Goal: Task Accomplishment & Management: Complete application form

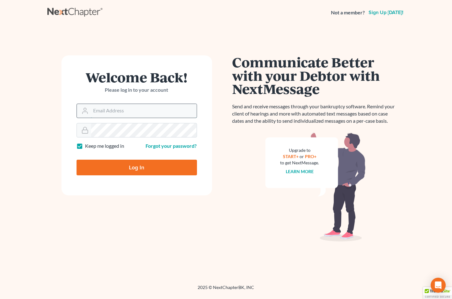
click at [108, 112] on input "Email Address" at bounding box center [144, 111] width 106 height 14
type input "[EMAIL_ADDRESS][DOMAIN_NAME]"
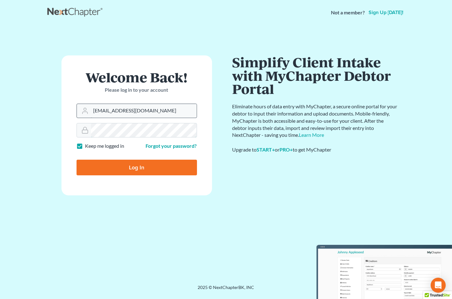
click at [76, 160] on input "Log In" at bounding box center [136, 168] width 120 height 16
type input "Thinking..."
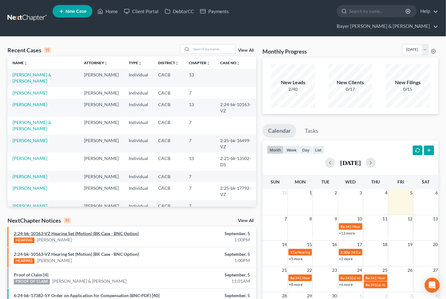
click at [78, 231] on link "2:24-bk-10163-VZ Hearing Set (Motion) (BK Case - BNC Option)" at bounding box center [76, 233] width 125 height 5
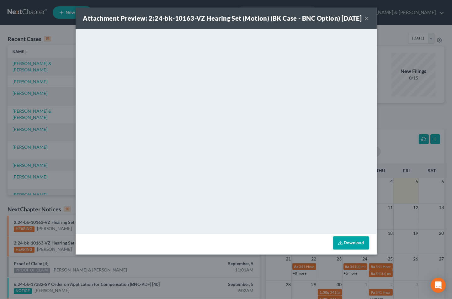
click at [366, 22] on button "×" at bounding box center [366, 18] width 4 height 8
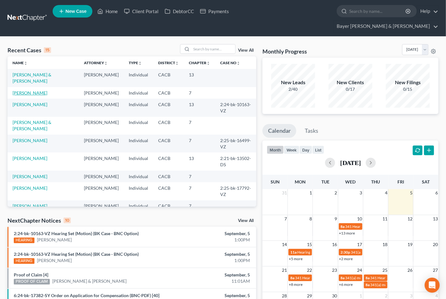
click at [14, 90] on link "Santos, Alec" at bounding box center [30, 92] width 35 height 5
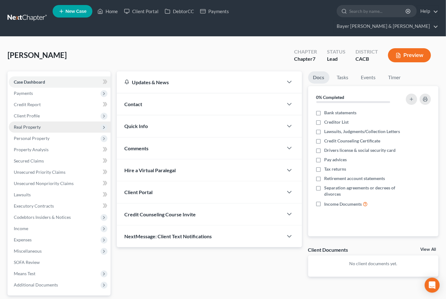
click at [27, 124] on span "Real Property" at bounding box center [27, 126] width 27 height 5
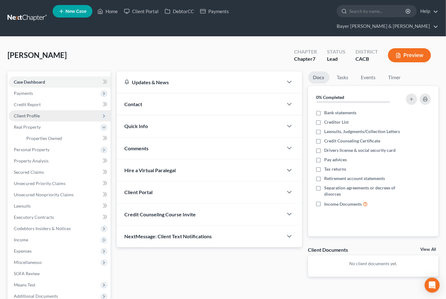
click at [28, 113] on span "Client Profile" at bounding box center [27, 115] width 26 height 5
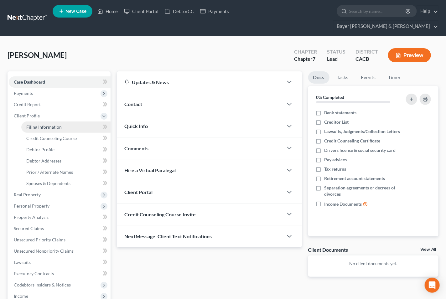
click at [49, 124] on span "Filing Information" at bounding box center [43, 126] width 35 height 5
select select "1"
select select "0"
select select "4"
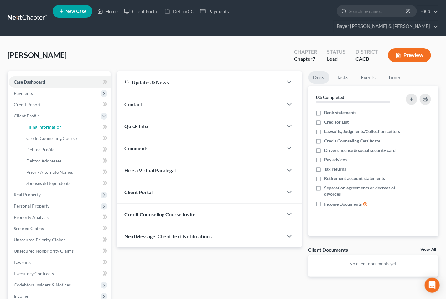
select select "0"
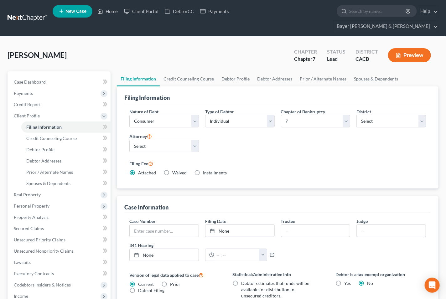
scroll to position [139, 0]
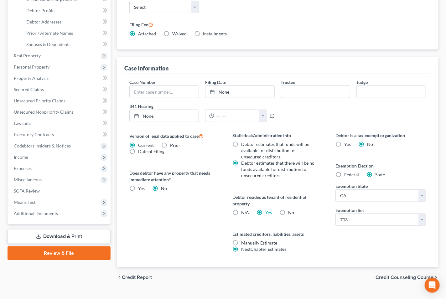
click at [384, 275] on span "Credit Counseling Course" at bounding box center [405, 277] width 58 height 5
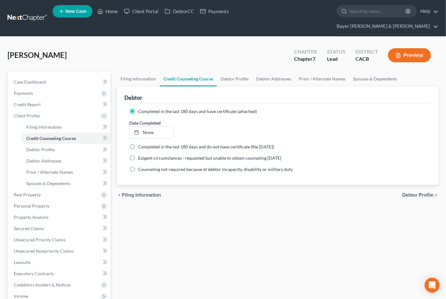
click at [411, 193] on span "Debtor Profile" at bounding box center [417, 195] width 31 height 5
select select "0"
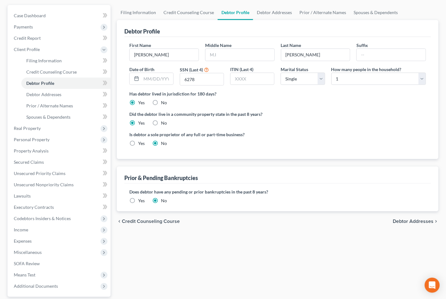
scroll to position [70, 0]
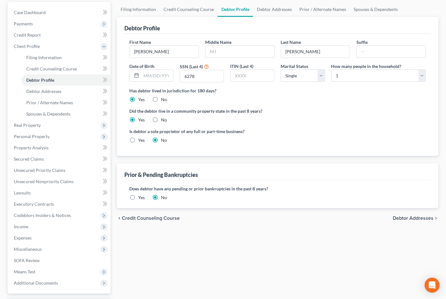
click at [416, 216] on span "Debtor Addresses" at bounding box center [413, 218] width 41 height 5
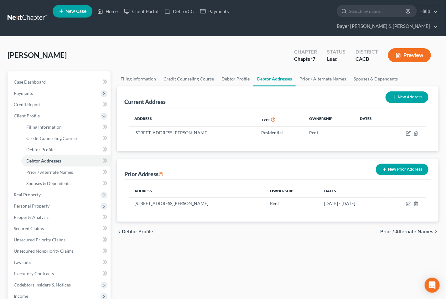
click at [410, 229] on span "Prior / Alternate Names" at bounding box center [406, 231] width 53 height 5
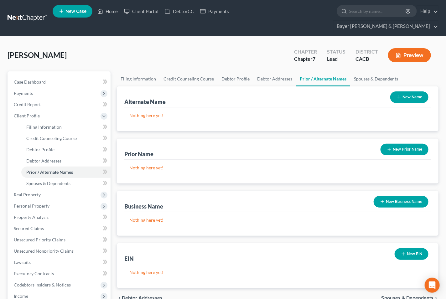
click at [399, 95] on icon "button" at bounding box center [399, 97] width 5 height 5
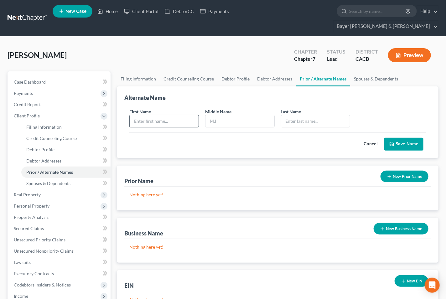
click at [189, 115] on input "text" at bounding box center [164, 121] width 69 height 12
type input "Alec"
type input "m"
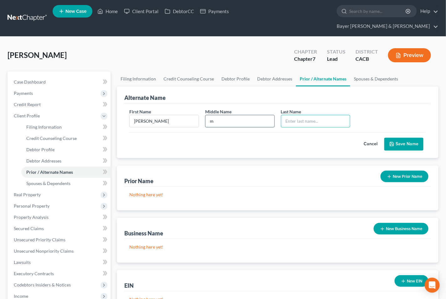
click at [218, 115] on input "m" at bounding box center [240, 121] width 69 height 12
type input "m"
type input "s"
click at [218, 115] on input "m" at bounding box center [240, 121] width 69 height 12
type input "M"
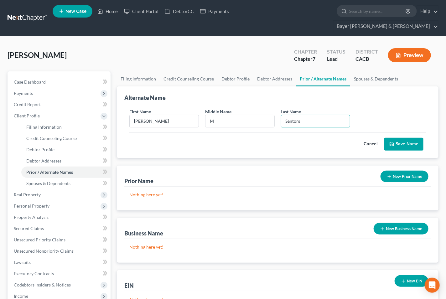
type input "Santors"
click at [400, 138] on button "Save Name" at bounding box center [404, 144] width 39 height 13
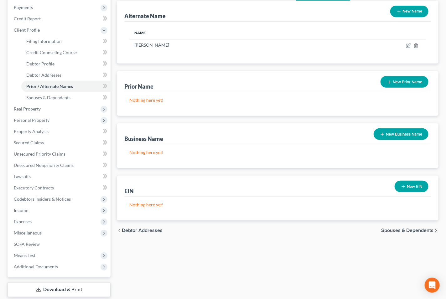
scroll to position [104, 0]
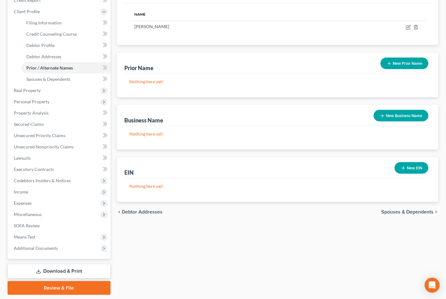
click at [406, 210] on span "Spouses & Dependents" at bounding box center [407, 212] width 52 height 5
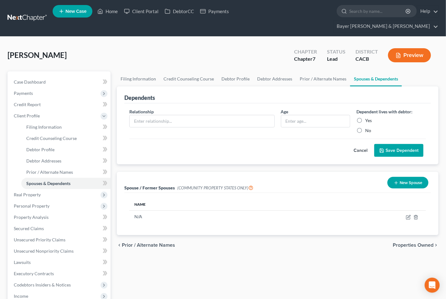
click at [359, 144] on button "Cancel" at bounding box center [361, 150] width 28 height 13
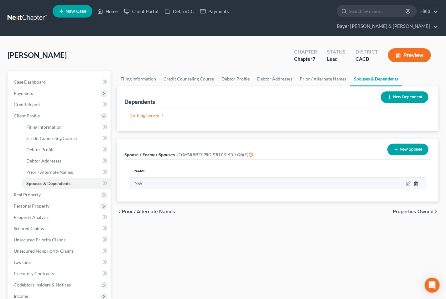
click at [416, 181] on icon "button" at bounding box center [416, 183] width 5 height 5
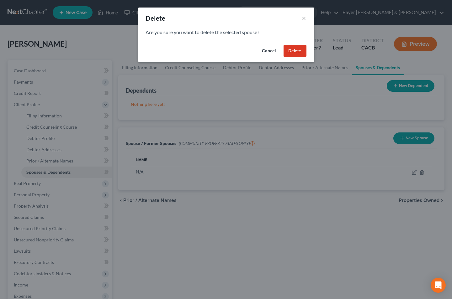
click at [291, 50] on button "Delete" at bounding box center [294, 51] width 23 height 13
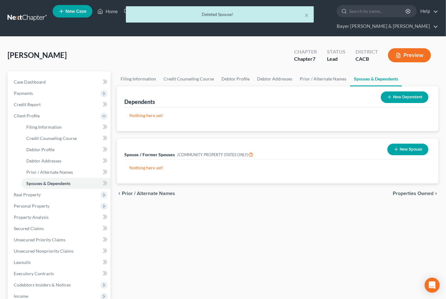
click at [410, 191] on span "Properties Owned" at bounding box center [413, 193] width 41 height 5
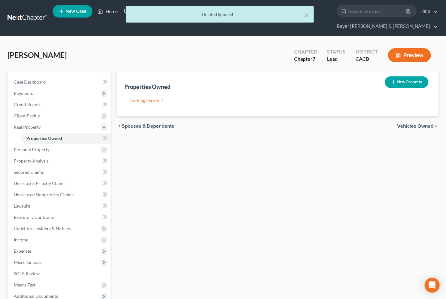
click at [414, 124] on span "Vehicles Owned" at bounding box center [415, 126] width 36 height 5
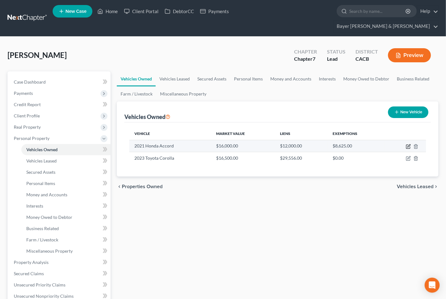
click at [408, 144] on icon "button" at bounding box center [409, 145] width 3 height 3
select select "0"
select select "5"
select select "0"
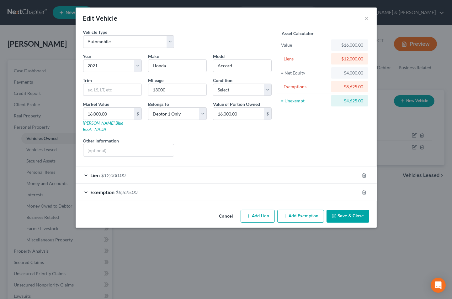
click at [85, 171] on div "Lien $12,000.00" at bounding box center [217, 175] width 283 height 17
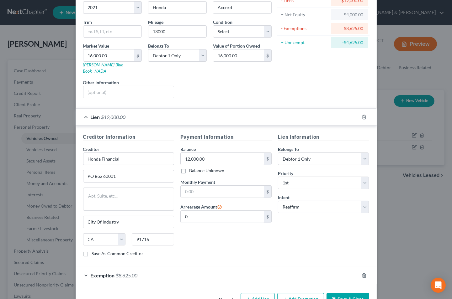
scroll to position [72, 0]
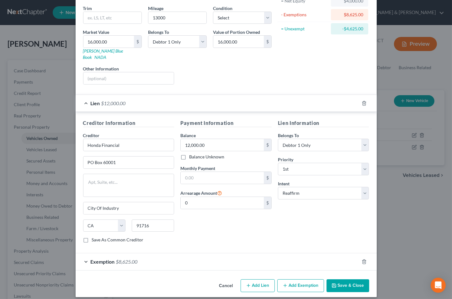
click at [337, 283] on button "Save & Close" at bounding box center [347, 286] width 43 height 13
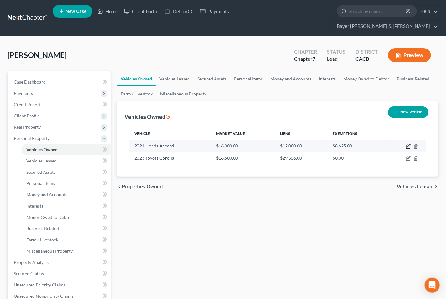
click at [409, 144] on icon "button" at bounding box center [409, 145] width 3 height 3
select select "0"
select select "5"
select select "0"
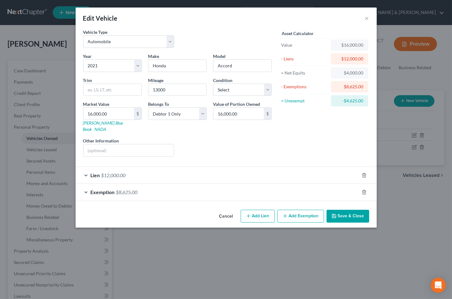
click at [85, 170] on div "Lien $12,000.00" at bounding box center [217, 175] width 283 height 17
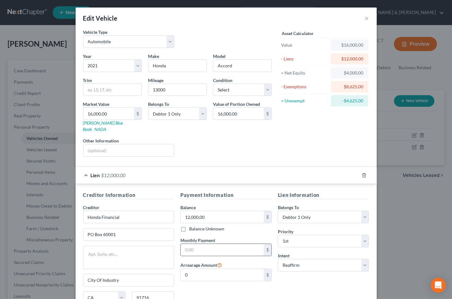
click at [203, 244] on input "text" at bounding box center [222, 250] width 83 height 12
type input "535"
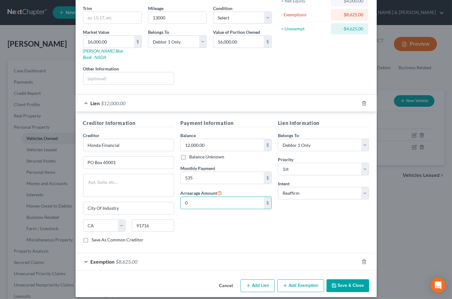
click at [343, 280] on button "Save & Close" at bounding box center [347, 286] width 43 height 13
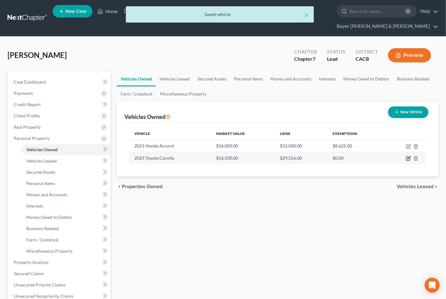
click at [408, 156] on icon "button" at bounding box center [408, 158] width 5 height 5
select select "0"
select select "3"
select select "0"
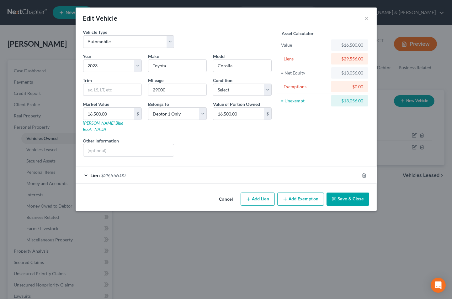
click at [86, 169] on div "Lien $29,556.00" at bounding box center [217, 175] width 283 height 17
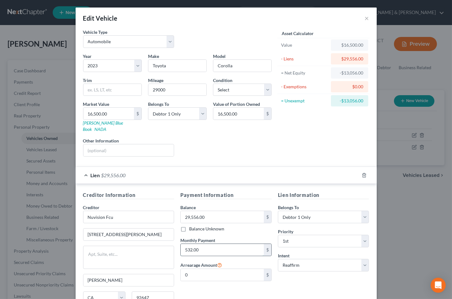
click at [201, 247] on input "532.00" at bounding box center [222, 250] width 83 height 12
type input "630"
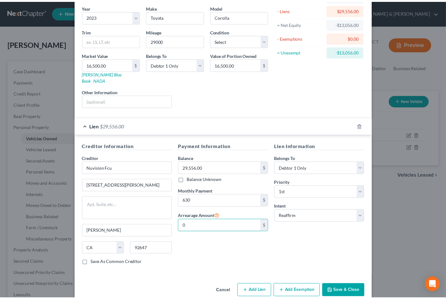
scroll to position [55, 0]
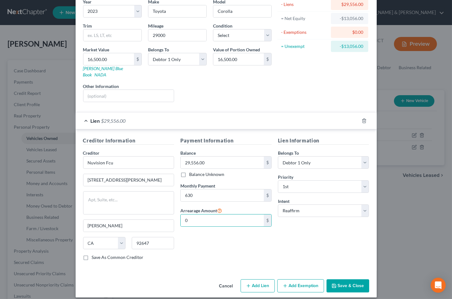
click at [338, 280] on button "Save & Close" at bounding box center [347, 286] width 43 height 13
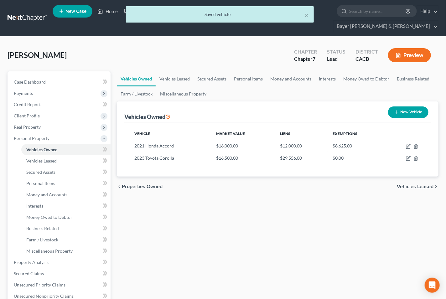
click at [411, 184] on span "Vehicles Leased" at bounding box center [415, 186] width 37 height 5
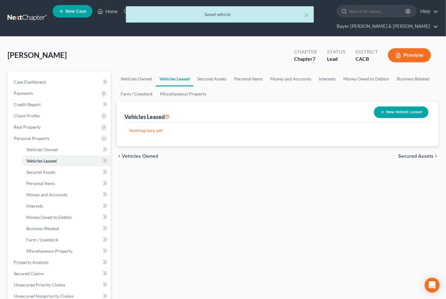
click at [410, 154] on span "Secured Assets" at bounding box center [415, 156] width 35 height 5
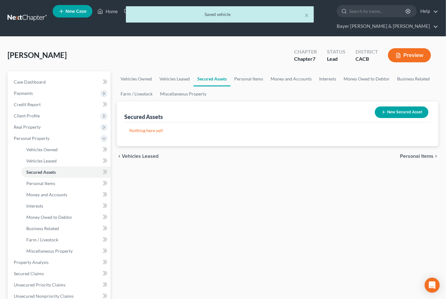
click at [410, 154] on span "Personal Items" at bounding box center [417, 156] width 34 height 5
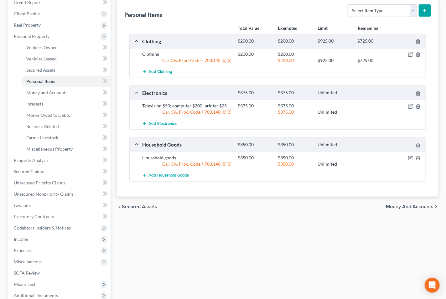
scroll to position [104, 0]
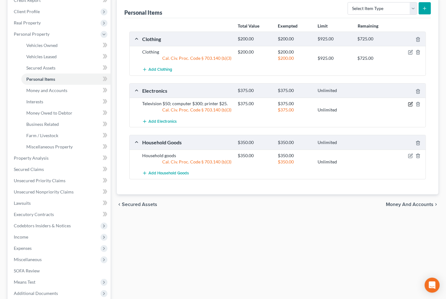
click at [409, 102] on icon "button" at bounding box center [411, 104] width 4 height 4
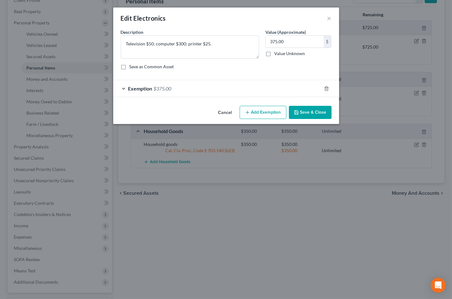
click at [314, 112] on button "Save & Close" at bounding box center [310, 112] width 43 height 13
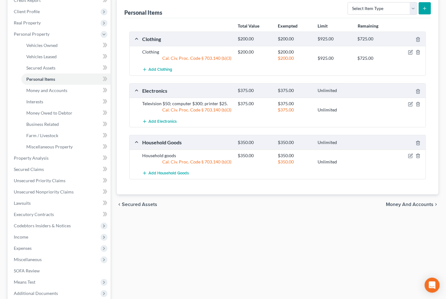
click at [397, 202] on span "Money and Accounts" at bounding box center [410, 204] width 48 height 5
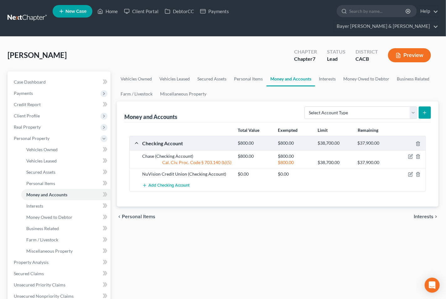
click at [427, 214] on span "Interests" at bounding box center [424, 216] width 20 height 5
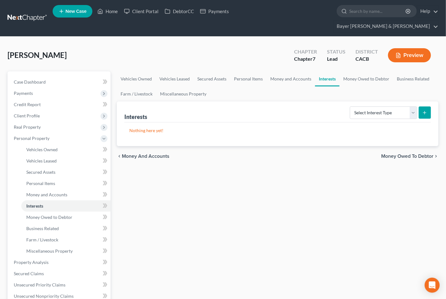
click at [401, 154] on span "Money Owed to Debtor" at bounding box center [407, 156] width 52 height 5
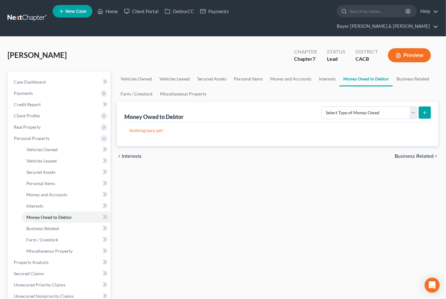
click at [401, 154] on span "Business Related" at bounding box center [414, 156] width 39 height 5
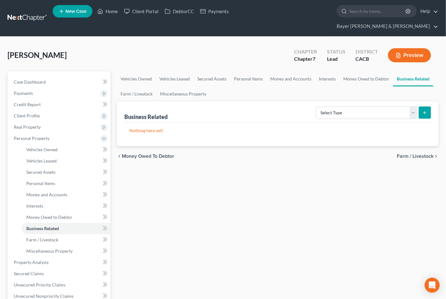
click at [401, 154] on span "Farm / Livestock" at bounding box center [415, 156] width 37 height 5
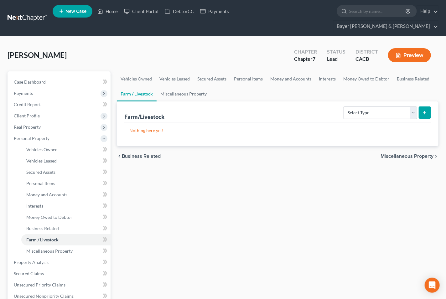
click at [401, 154] on span "Miscellaneous Property" at bounding box center [407, 156] width 53 height 5
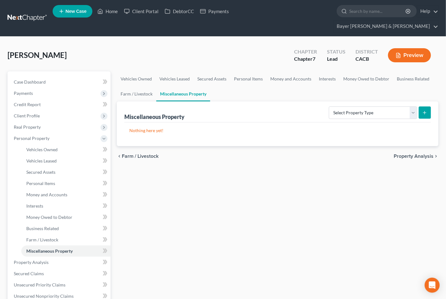
click at [401, 154] on span "Property Analysis" at bounding box center [414, 156] width 40 height 5
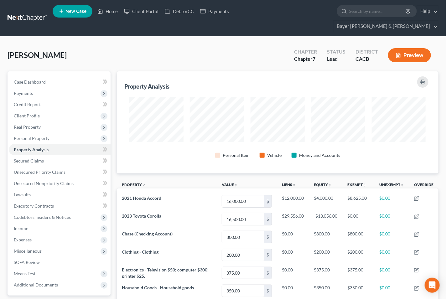
scroll to position [69, 0]
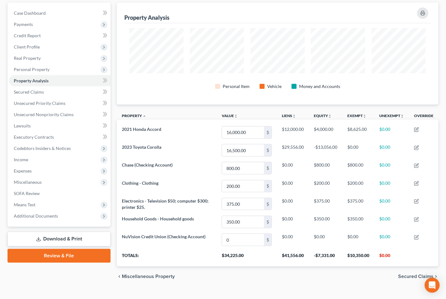
click at [402, 274] on span "Secured Claims" at bounding box center [415, 276] width 35 height 5
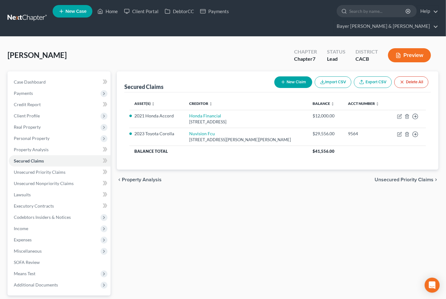
click at [401, 177] on span "Unsecured Priority Claims" at bounding box center [404, 179] width 59 height 5
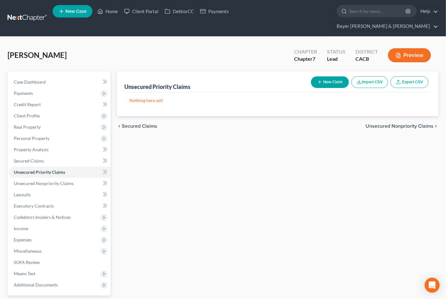
click at [389, 124] on span "Unsecured Nonpriority Claims" at bounding box center [400, 126] width 68 height 5
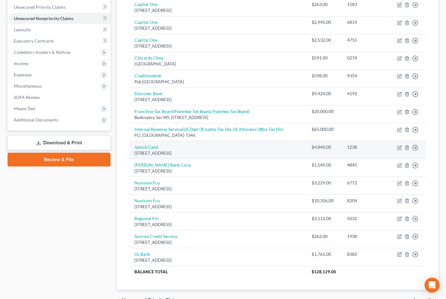
scroll to position [189, 0]
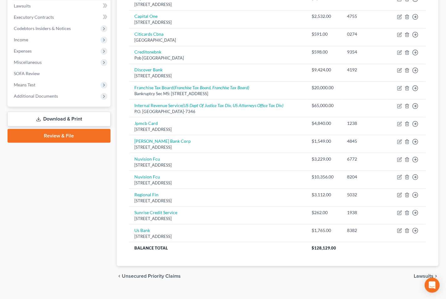
click at [425, 274] on span "Lawsuits" at bounding box center [424, 276] width 20 height 5
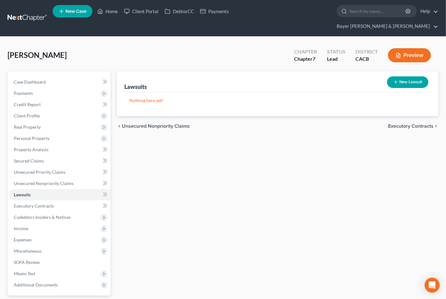
click at [408, 124] on span "Executory Contracts" at bounding box center [410, 126] width 45 height 5
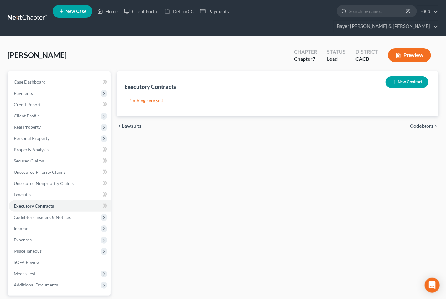
click at [421, 124] on span "Codebtors" at bounding box center [422, 126] width 24 height 5
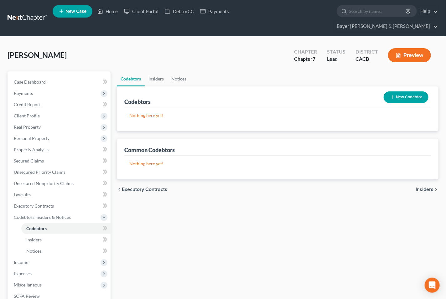
click at [429, 187] on span "Insiders" at bounding box center [425, 189] width 18 height 5
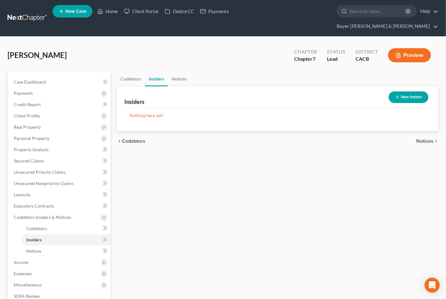
click at [421, 139] on span "Notices" at bounding box center [424, 141] width 17 height 5
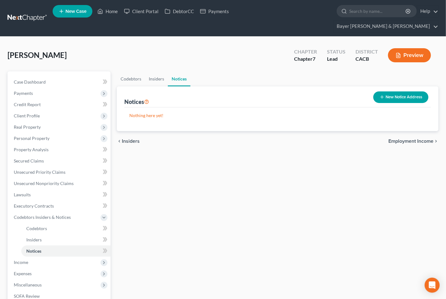
click at [409, 139] on span "Employment Income" at bounding box center [411, 141] width 45 height 5
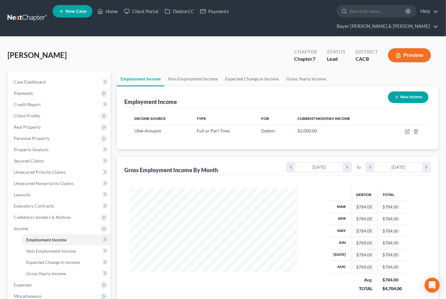
scroll to position [35, 0]
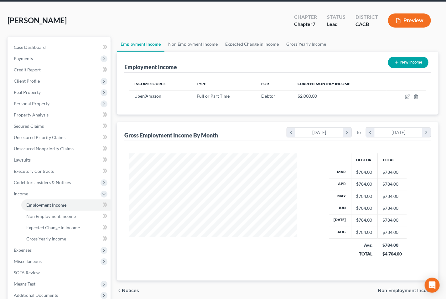
click at [392, 288] on span "Non Employment Income" at bounding box center [406, 290] width 56 height 5
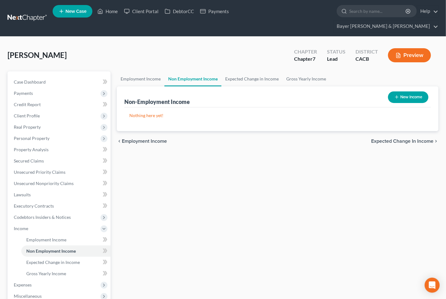
click at [386, 139] on span "Expected Change in Income" at bounding box center [402, 141] width 62 height 5
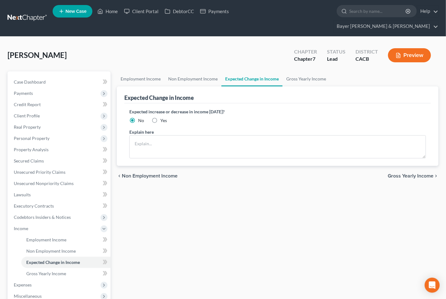
click at [411, 174] on span "Gross Yearly Income" at bounding box center [411, 176] width 46 height 5
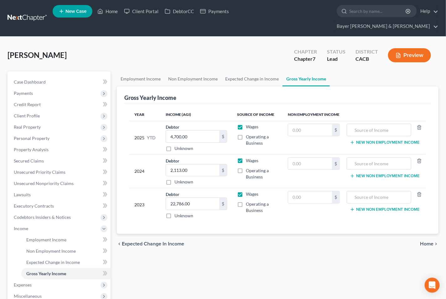
click at [429, 242] on span "Home" at bounding box center [426, 244] width 13 height 5
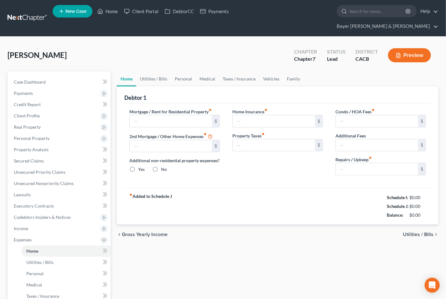
type input "800.00"
type input "0.00"
radio input "true"
type input "0.00"
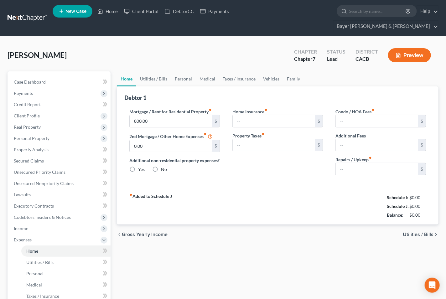
type input "0.00"
click at [419, 232] on span "Utilities / Bills" at bounding box center [418, 234] width 31 height 5
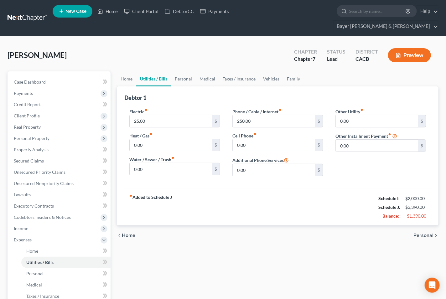
click at [419, 233] on span "Personal" at bounding box center [424, 235] width 20 height 5
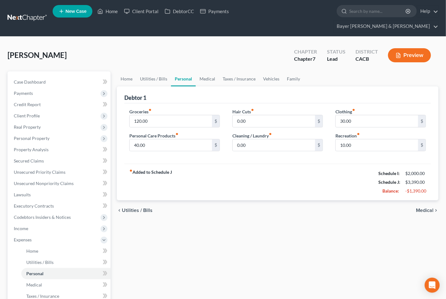
click at [424, 208] on span "Medical" at bounding box center [425, 210] width 18 height 5
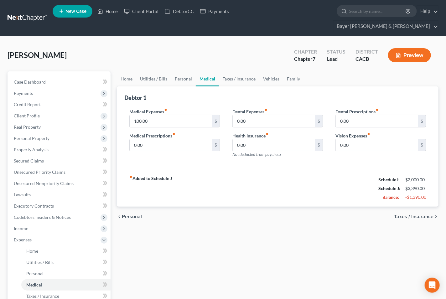
click at [420, 214] on span "Taxes / Insurance" at bounding box center [413, 216] width 39 height 5
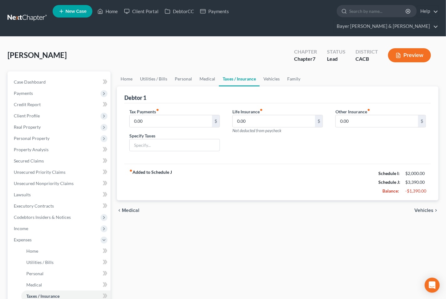
click at [419, 208] on span "Vehicles" at bounding box center [424, 210] width 19 height 5
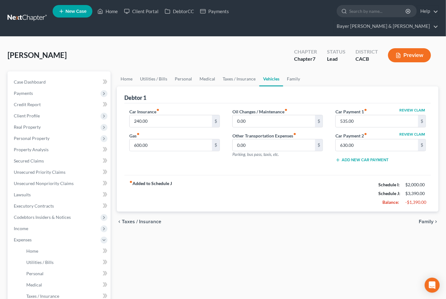
click at [424, 219] on span "Family" at bounding box center [426, 221] width 15 height 5
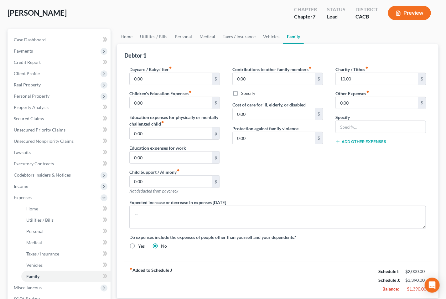
scroll to position [70, 0]
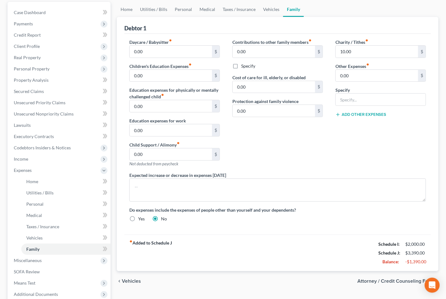
click at [391, 279] on span "Attorney / Credit Counseling Fees" at bounding box center [396, 281] width 76 height 5
select select "2"
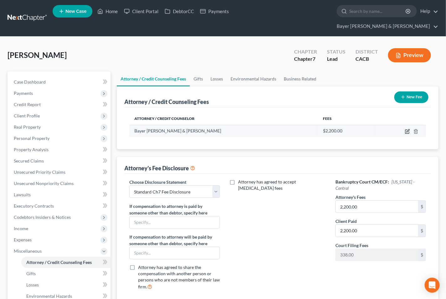
click at [407, 129] on icon "button" at bounding box center [407, 131] width 5 height 5
select select "4"
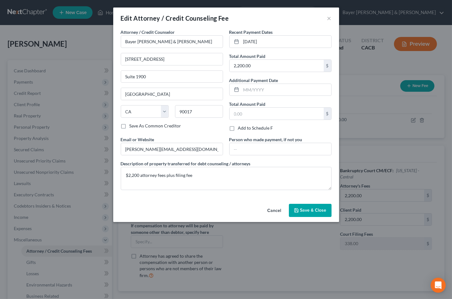
click at [317, 210] on span "Save & Close" at bounding box center [313, 210] width 26 height 5
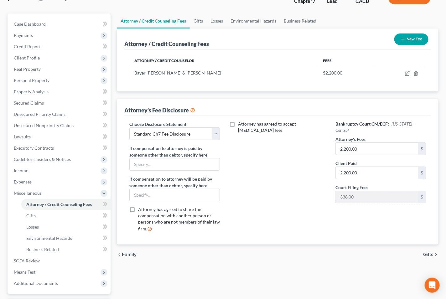
scroll to position [70, 0]
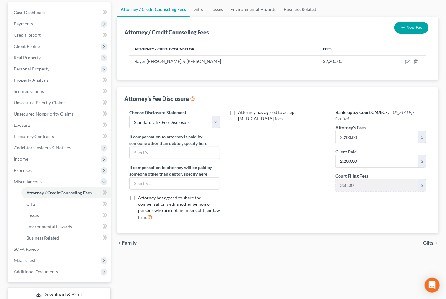
click at [427, 241] on span "Gifts" at bounding box center [428, 243] width 10 height 5
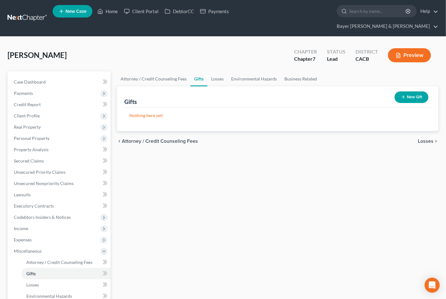
click at [424, 139] on span "Losses" at bounding box center [426, 141] width 16 height 5
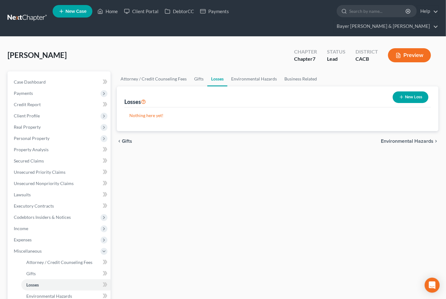
click at [424, 139] on span "Environmental Hazards" at bounding box center [407, 141] width 53 height 5
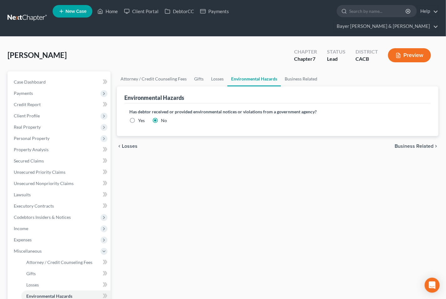
click at [423, 144] on span "Business Related" at bounding box center [414, 146] width 39 height 5
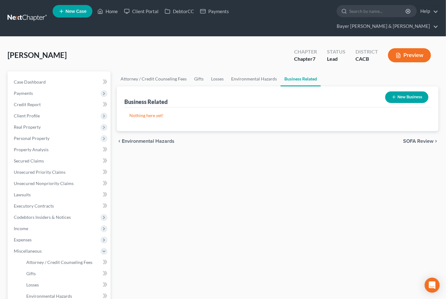
click at [418, 139] on span "SOFA Review" at bounding box center [418, 141] width 30 height 5
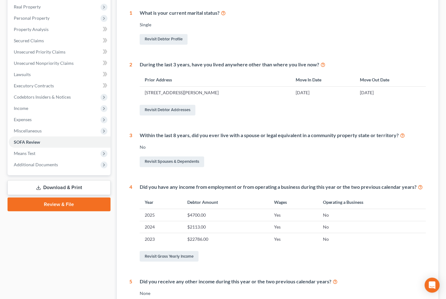
scroll to position [17, 0]
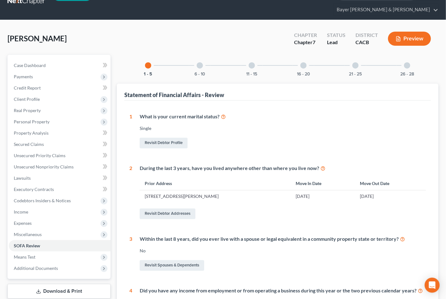
click at [200, 62] on div at bounding box center [200, 65] width 6 height 6
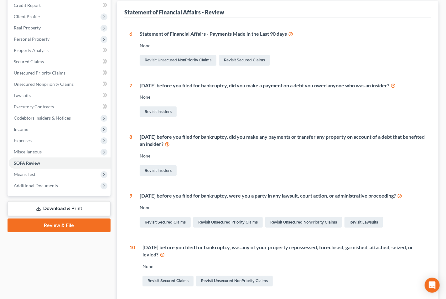
scroll to position [38, 0]
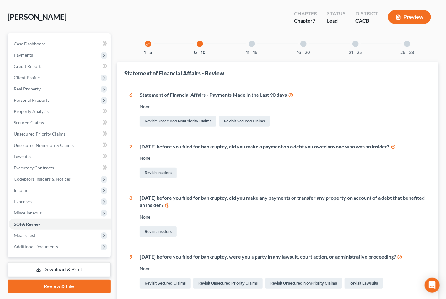
click at [254, 33] on div "11 - 15" at bounding box center [251, 43] width 21 height 21
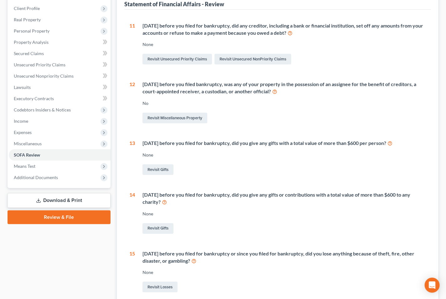
scroll to position [3, 0]
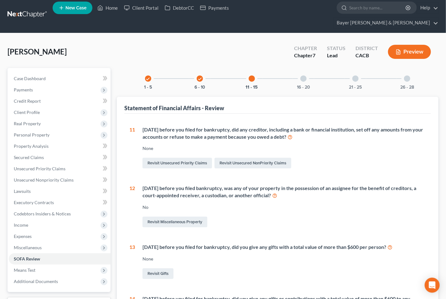
click at [302, 76] on div at bounding box center [304, 79] width 6 height 6
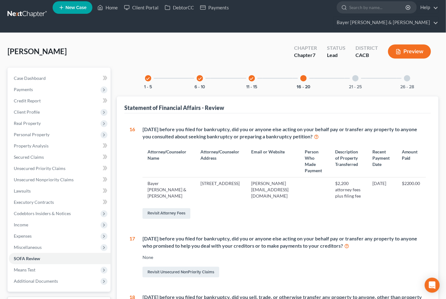
scroll to position [0, 0]
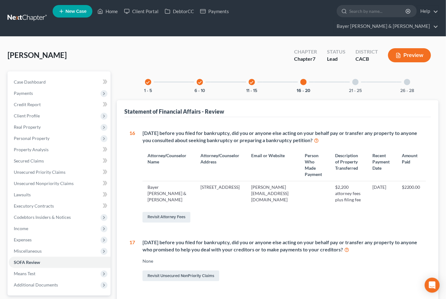
click at [355, 79] on div at bounding box center [356, 82] width 6 height 6
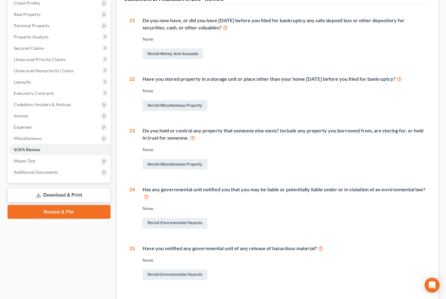
scroll to position [45, 0]
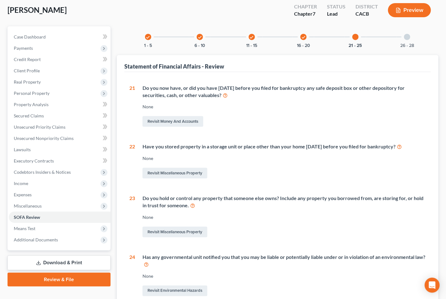
click at [409, 34] on div at bounding box center [407, 37] width 6 height 6
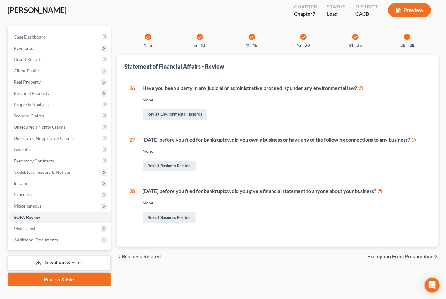
scroll to position [44, 0]
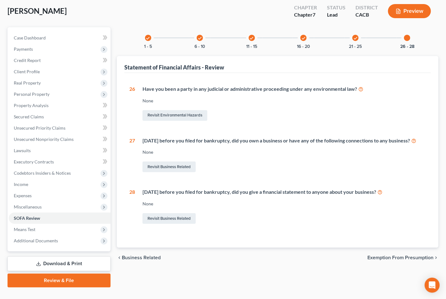
click at [398, 255] on span "Exemption from Presumption" at bounding box center [401, 257] width 66 height 5
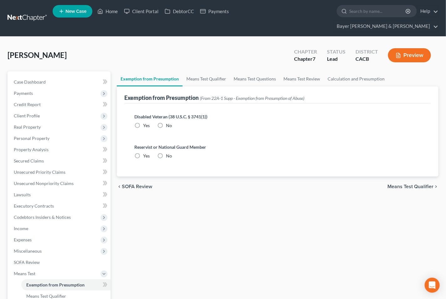
click at [166, 123] on label "No" at bounding box center [169, 126] width 6 height 6
click at [169, 123] on input "No" at bounding box center [171, 125] width 4 height 4
radio input "true"
click at [166, 153] on label "No" at bounding box center [169, 156] width 6 height 6
click at [169, 153] on input "No" at bounding box center [171, 155] width 4 height 4
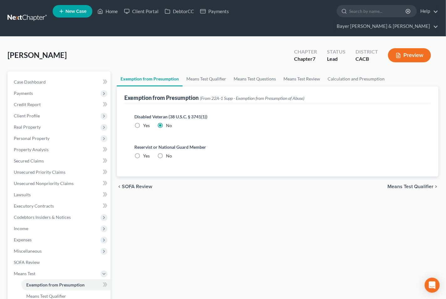
radio input "true"
click at [411, 184] on span "Means Test Qualifier" at bounding box center [411, 186] width 46 height 5
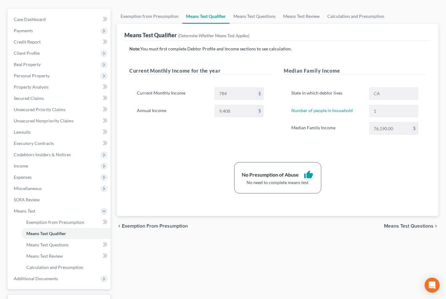
scroll to position [70, 0]
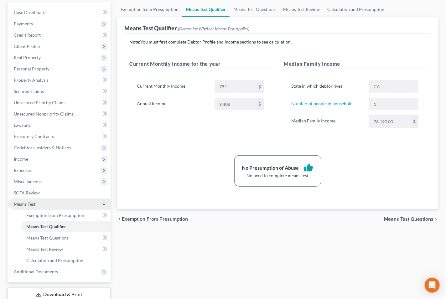
click at [101, 201] on icon at bounding box center [104, 204] width 7 height 7
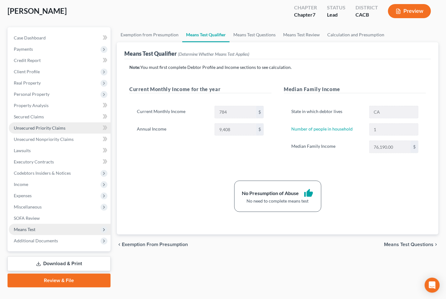
scroll to position [0, 0]
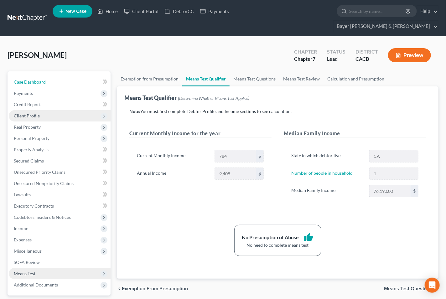
drag, startPoint x: 46, startPoint y: 69, endPoint x: 32, endPoint y: 103, distance: 36.5
click at [47, 76] on link "Case Dashboard" at bounding box center [60, 81] width 102 height 11
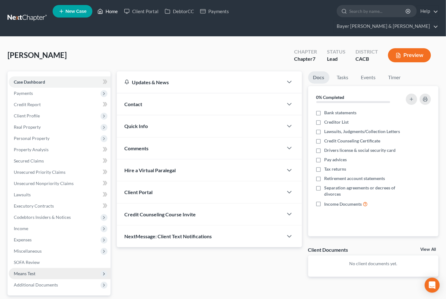
click at [113, 13] on link "Home" at bounding box center [107, 11] width 27 height 11
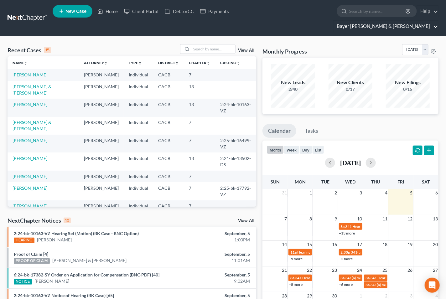
click at [436, 21] on link "Bayer Wishman & Leotta" at bounding box center [386, 26] width 105 height 11
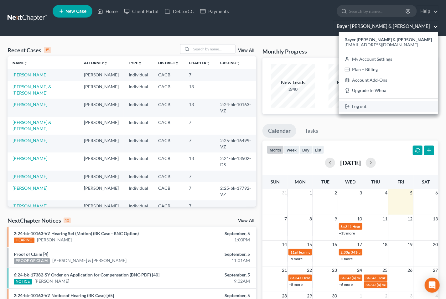
click at [393, 101] on link "Log out" at bounding box center [388, 106] width 99 height 11
